Goal: Task Accomplishment & Management: Manage account settings

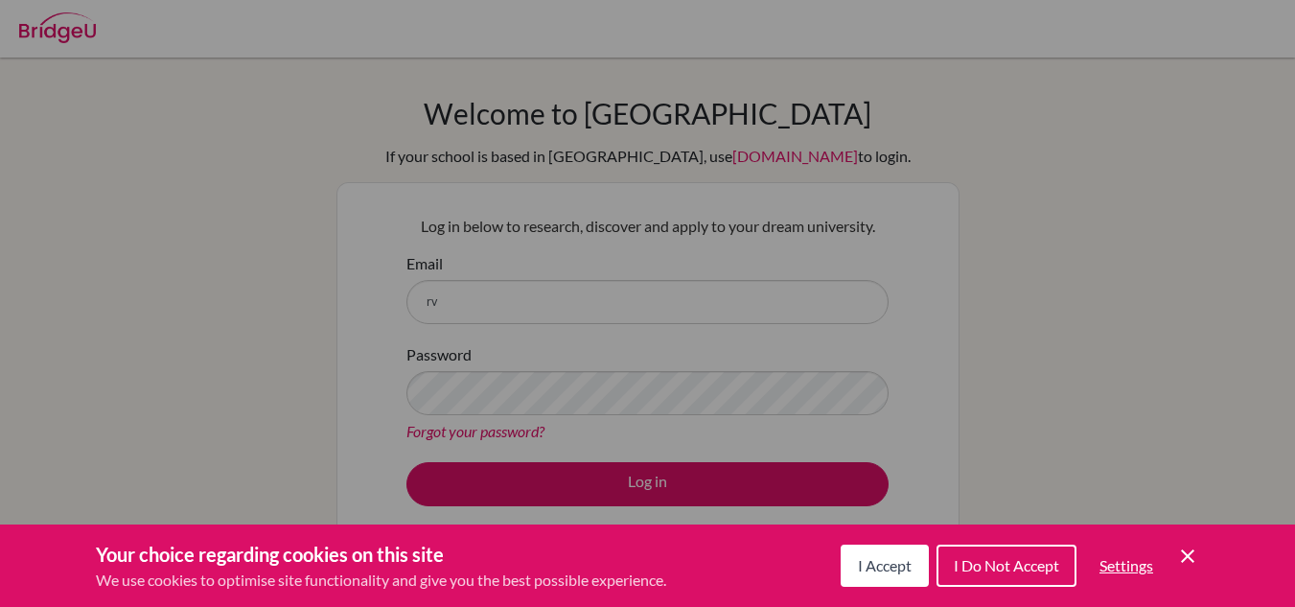
scroll to position [55, 0]
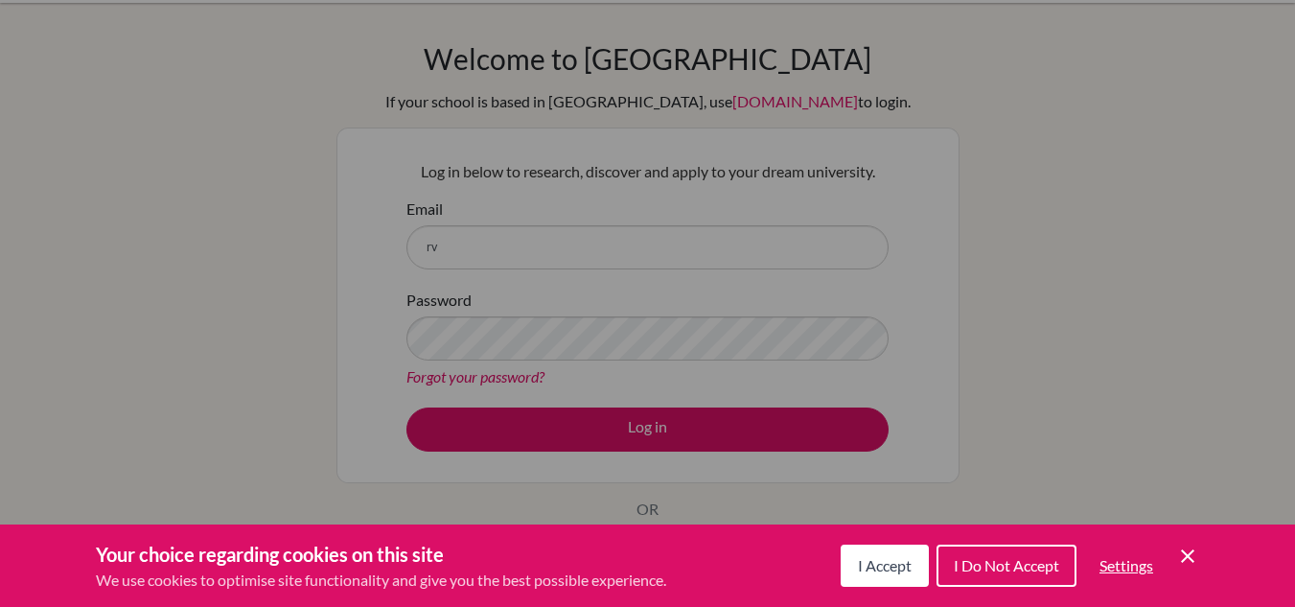
click at [902, 563] on span "I Accept" at bounding box center [885, 565] width 54 height 18
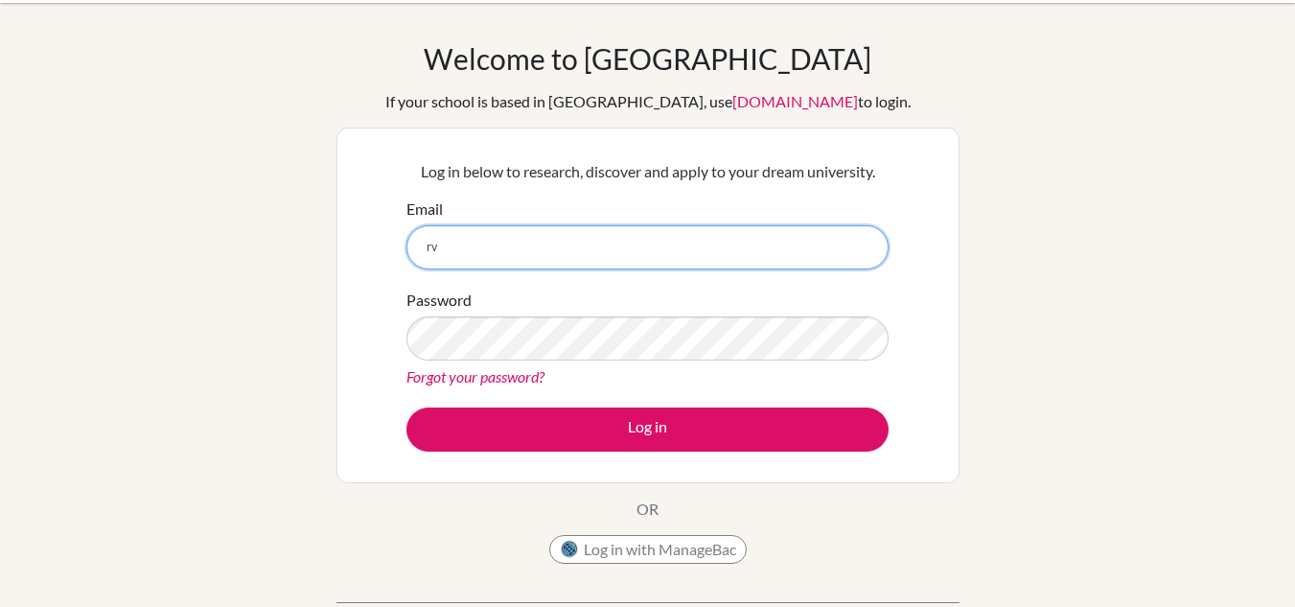
click at [597, 239] on input "rv" at bounding box center [647, 247] width 482 height 44
type input "rvillegas@happydaysfreedom.com"
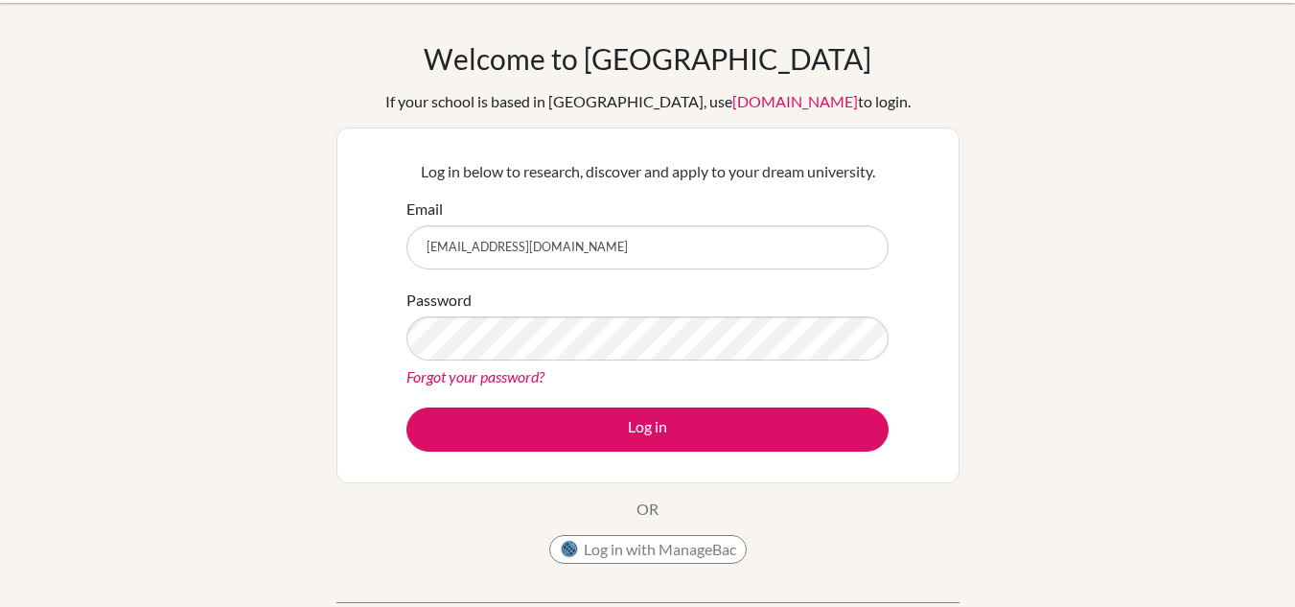
click at [531, 373] on link "Forgot your password?" at bounding box center [475, 376] width 138 height 18
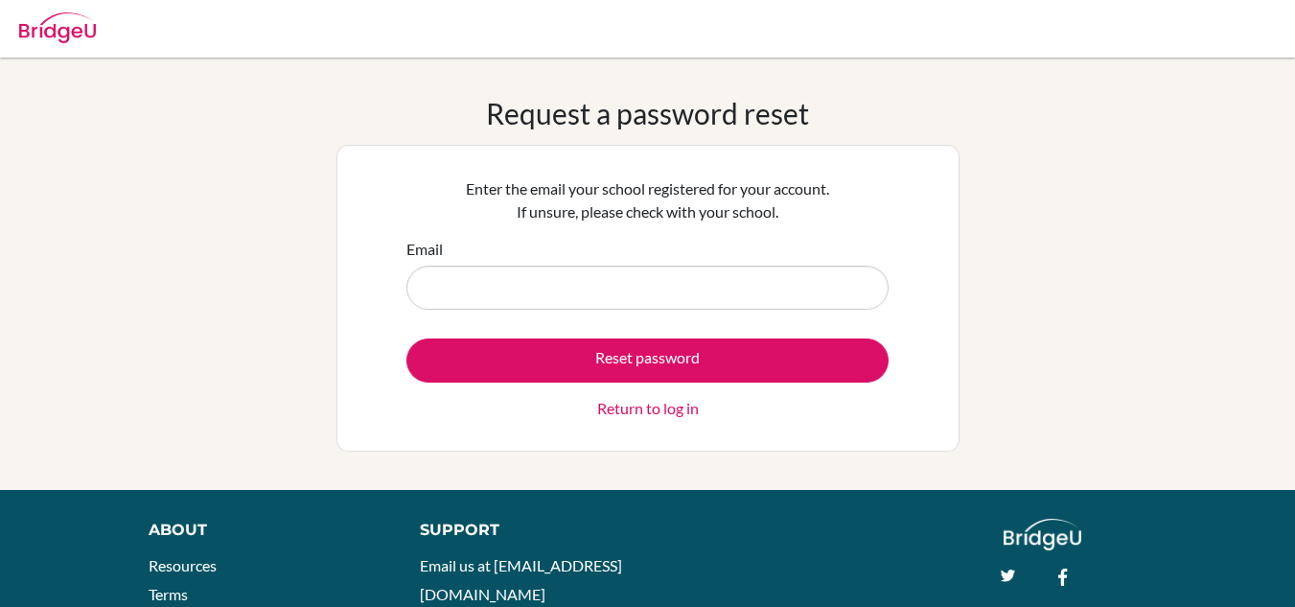
click at [647, 291] on input "Email" at bounding box center [647, 287] width 482 height 44
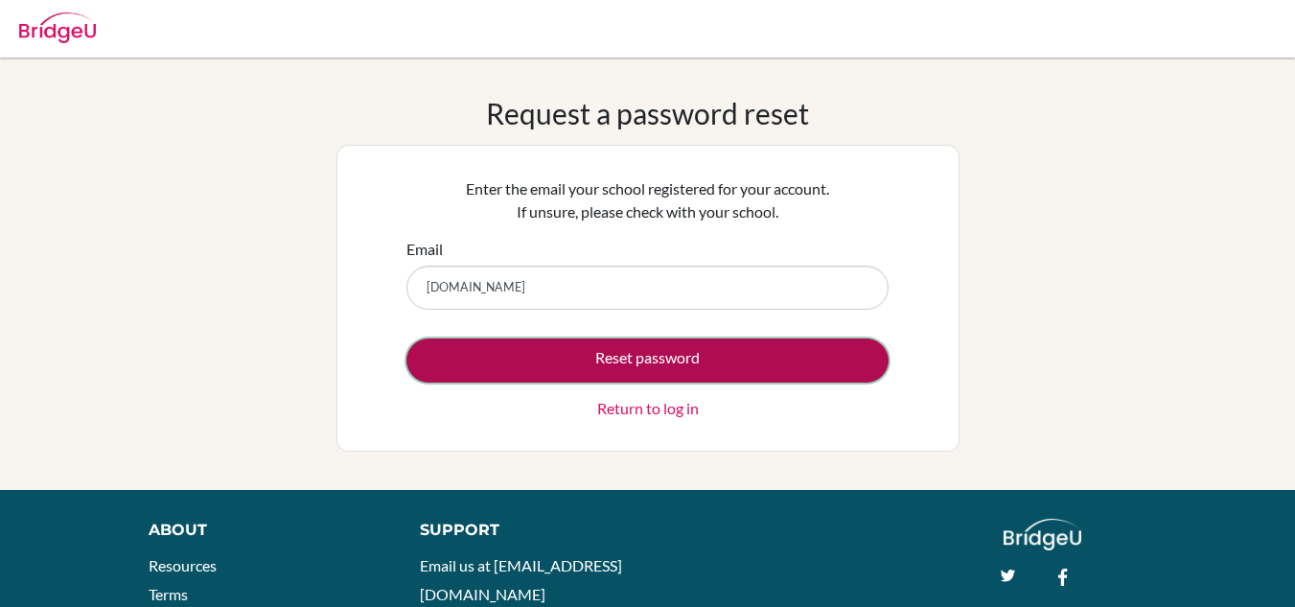
click at [689, 351] on button "Reset password" at bounding box center [647, 360] width 482 height 44
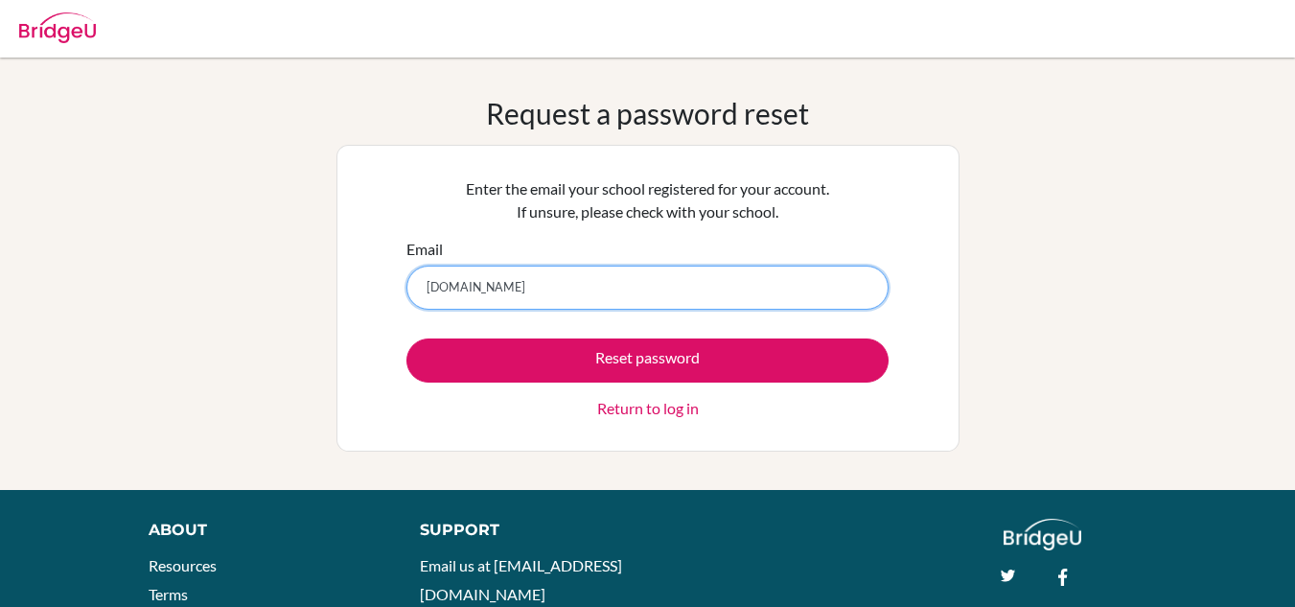
click at [475, 287] on input "[DOMAIN_NAME]" at bounding box center [647, 287] width 482 height 44
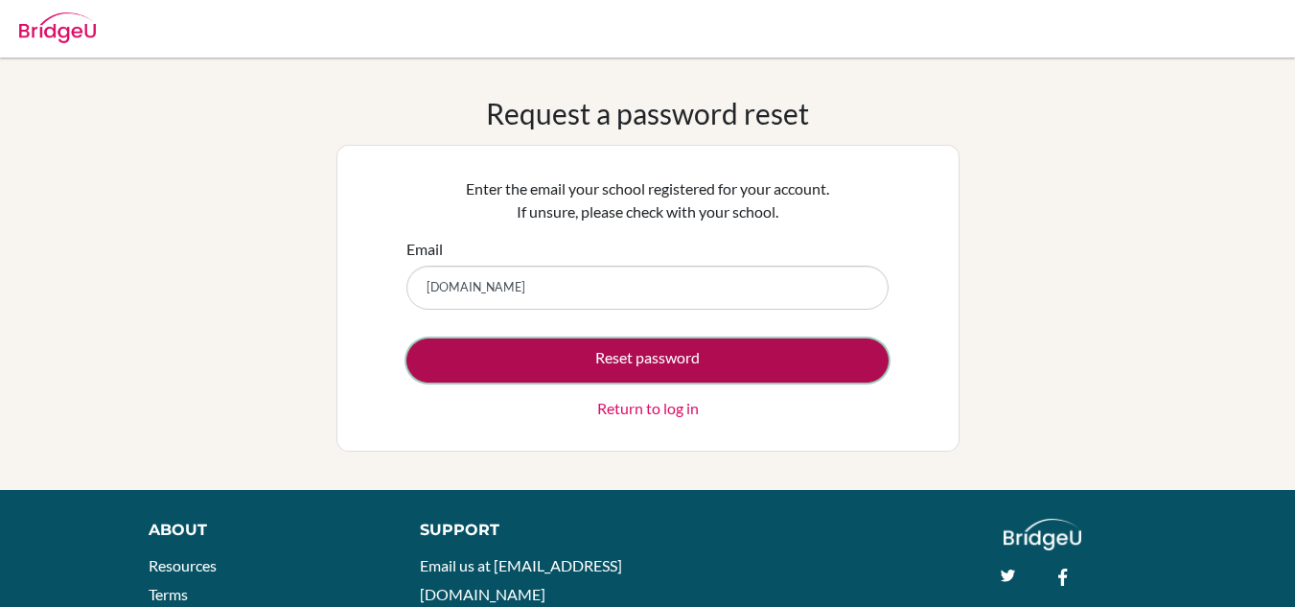
click at [679, 354] on button "Reset password" at bounding box center [647, 360] width 482 height 44
click at [474, 340] on button "Reset password" at bounding box center [647, 360] width 482 height 44
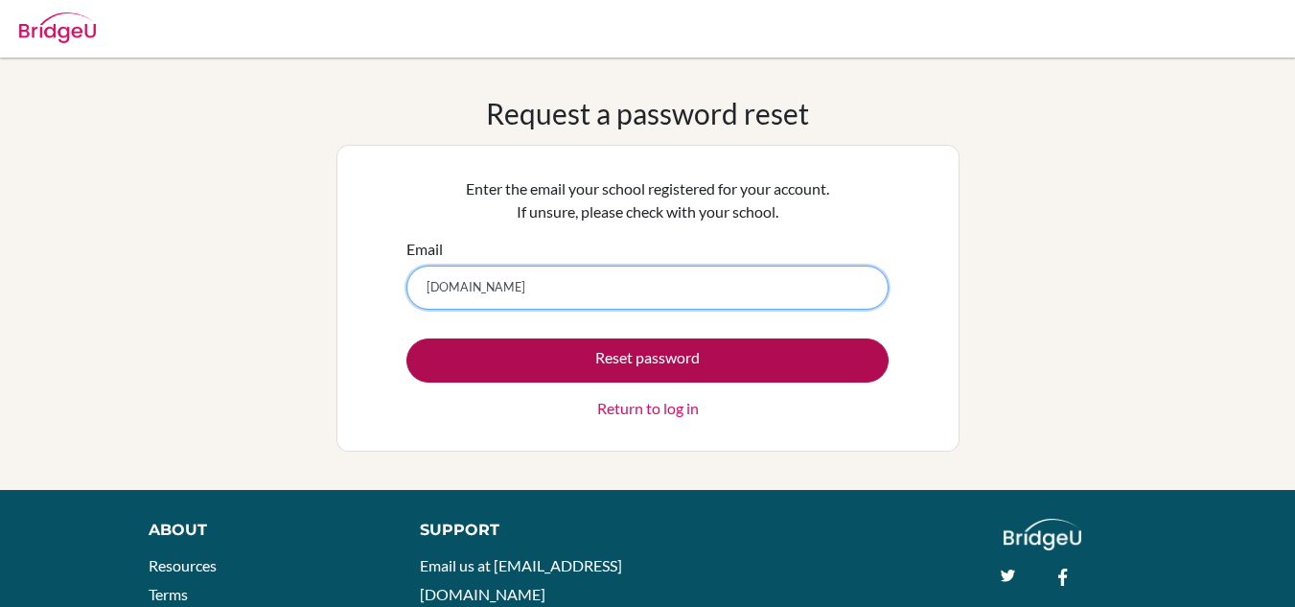
paste input "@"
type input "[EMAIL_ADDRESS][DOMAIN_NAME]"
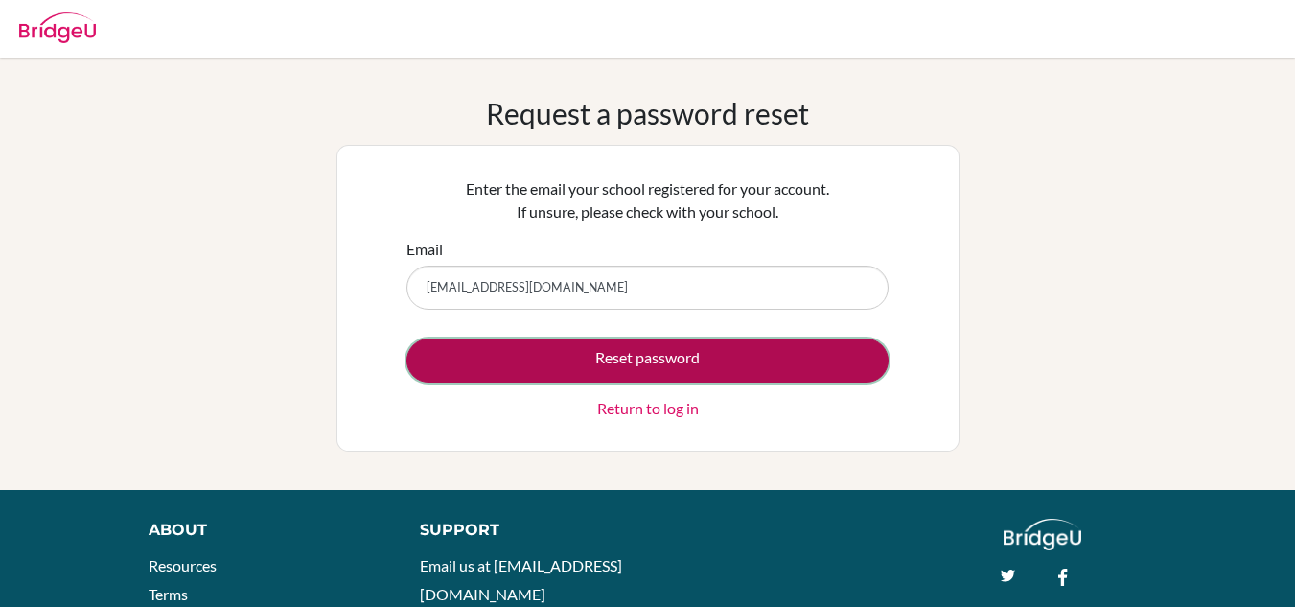
click at [625, 348] on button "Reset password" at bounding box center [647, 360] width 482 height 44
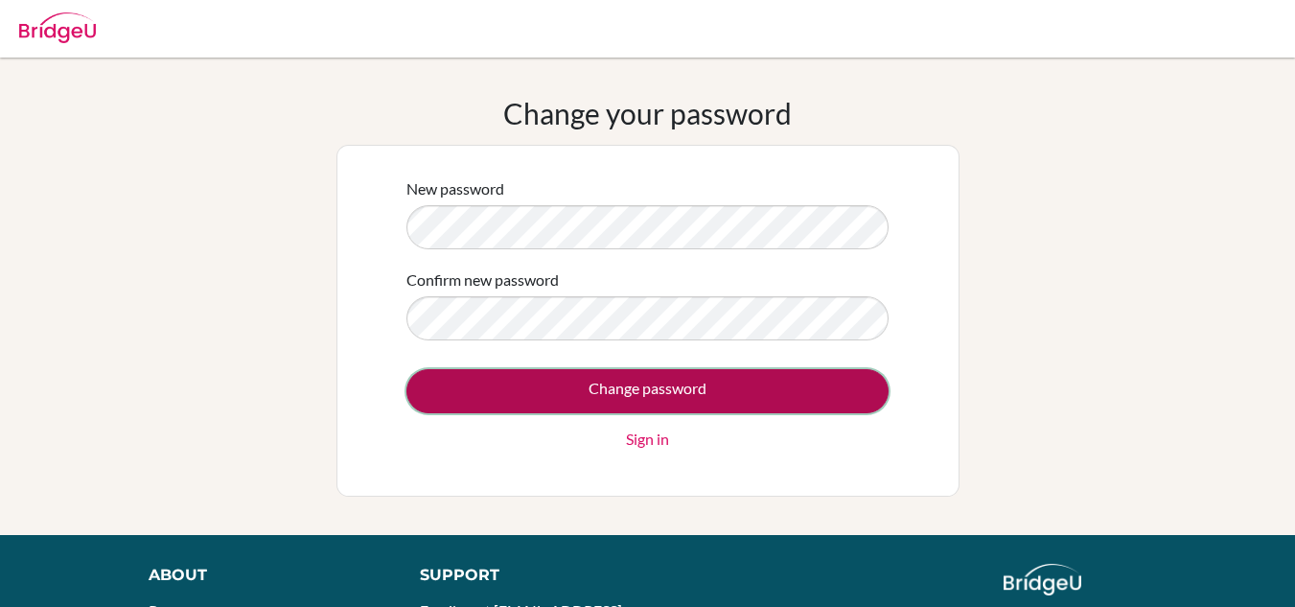
click at [581, 408] on input "Change password" at bounding box center [647, 391] width 482 height 44
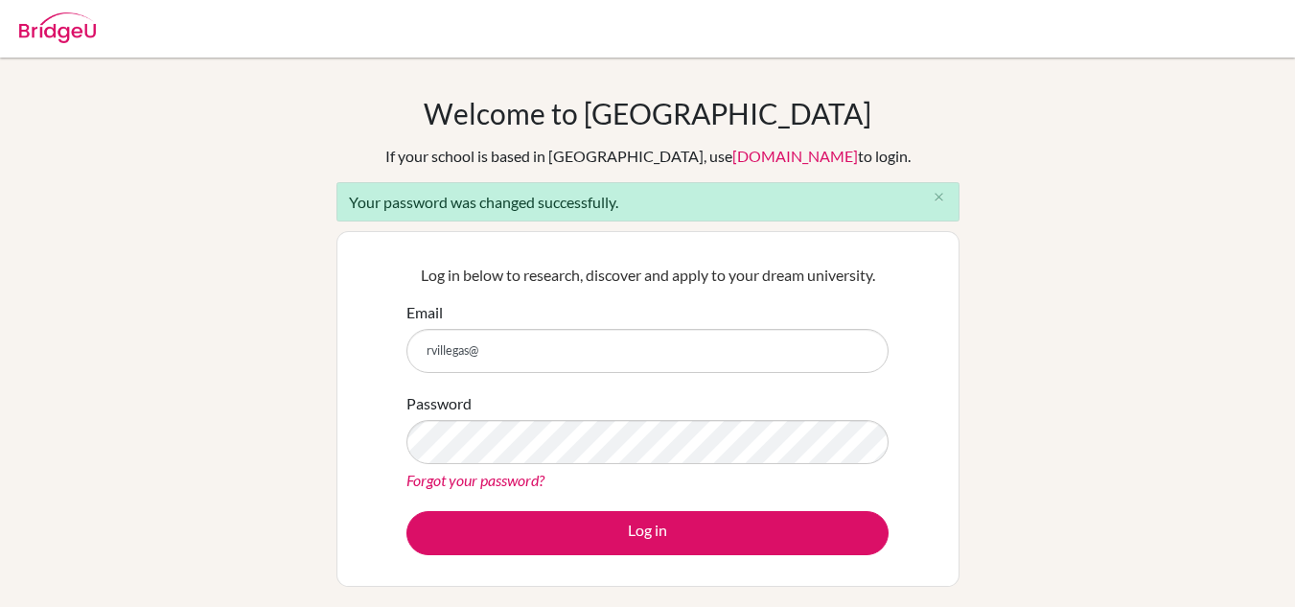
type input "[EMAIL_ADDRESS][DOMAIN_NAME]"
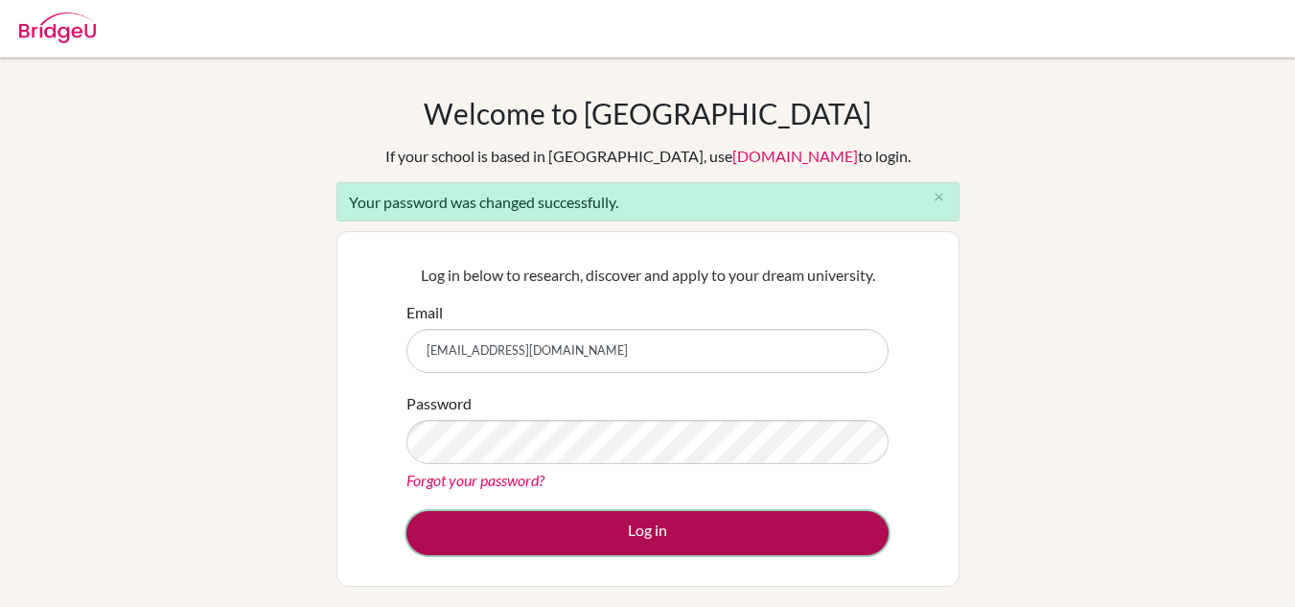
click at [562, 511] on button "Log in" at bounding box center [647, 533] width 482 height 44
